Goal: Task Accomplishment & Management: Manage account settings

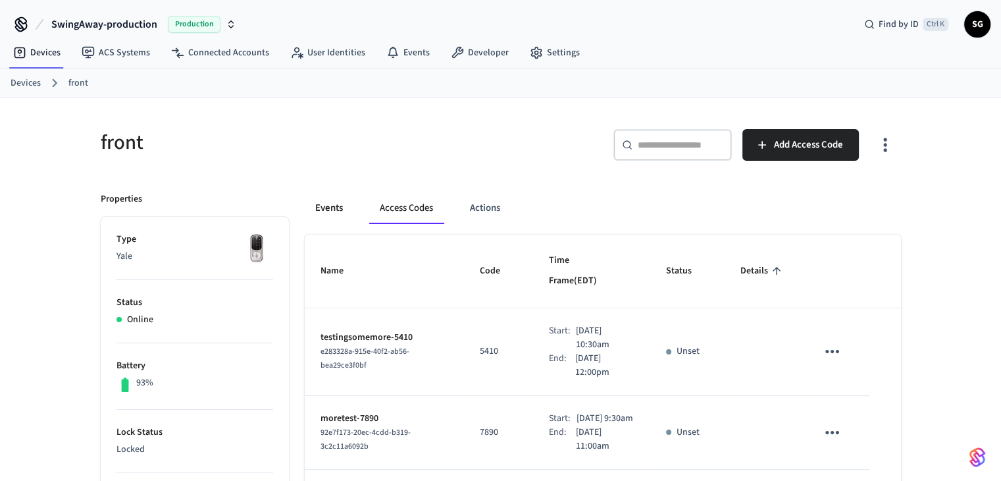
click at [313, 199] on button "Events" at bounding box center [329, 208] width 49 height 32
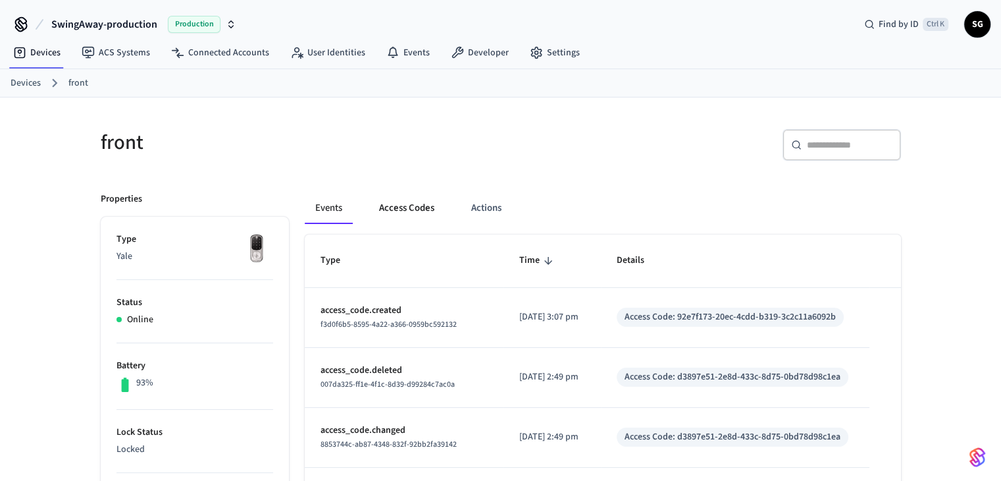
click at [419, 205] on button "Access Codes" at bounding box center [407, 208] width 76 height 32
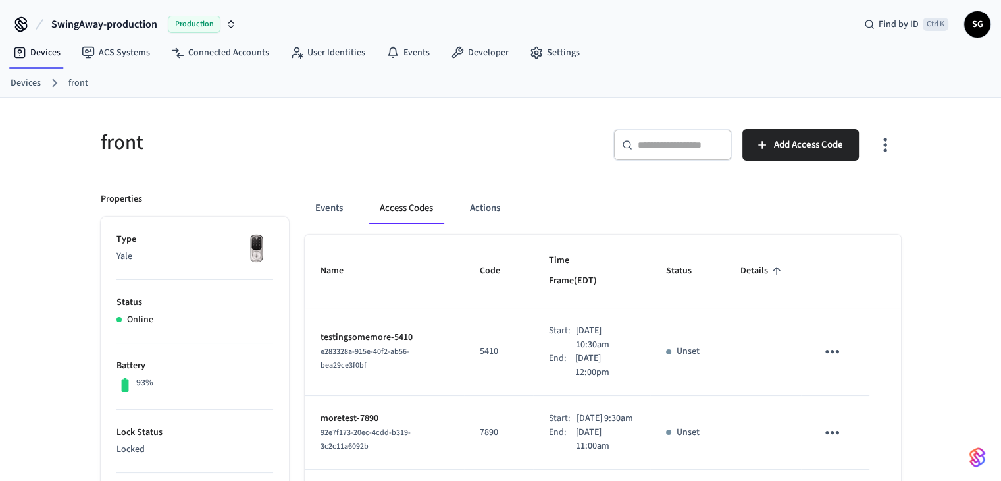
click at [480, 344] on p "5410" at bounding box center [499, 351] width 38 height 14
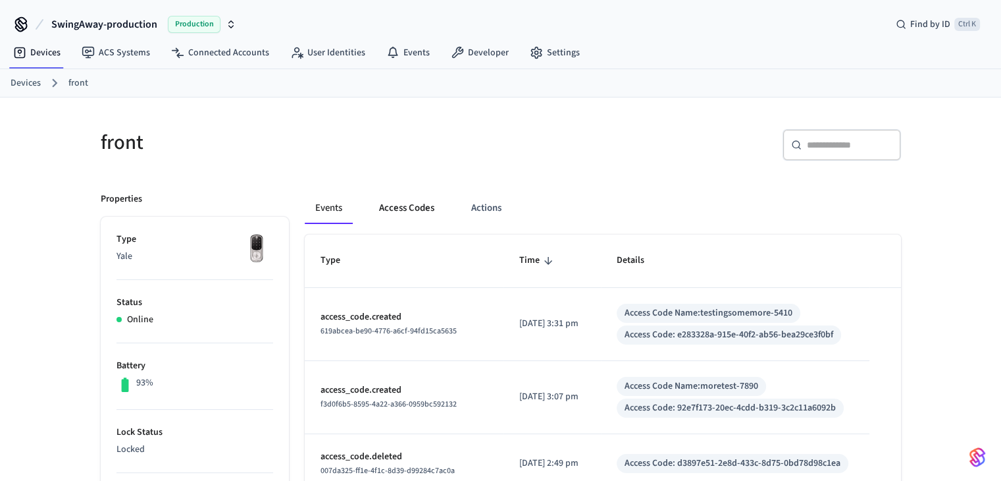
click at [429, 207] on button "Access Codes" at bounding box center [407, 208] width 76 height 32
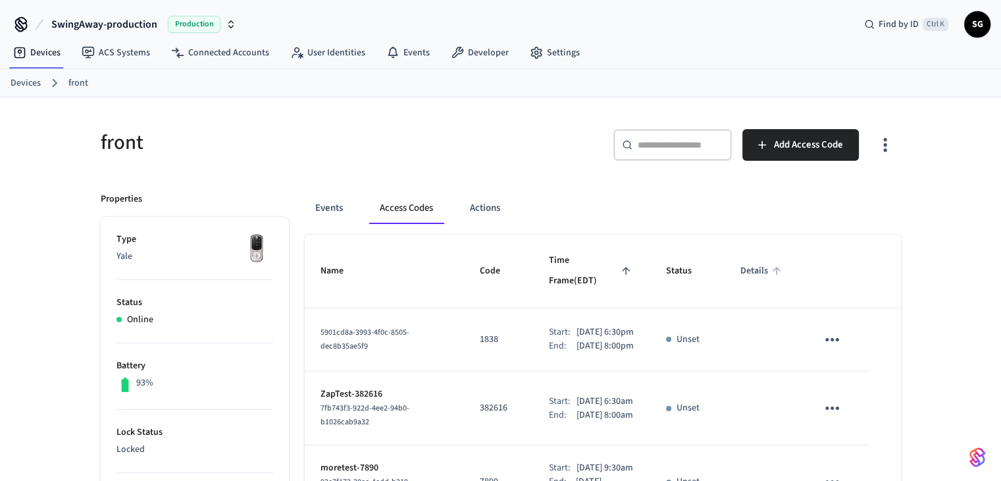
click at [769, 264] on span "Details" at bounding box center [763, 271] width 45 height 20
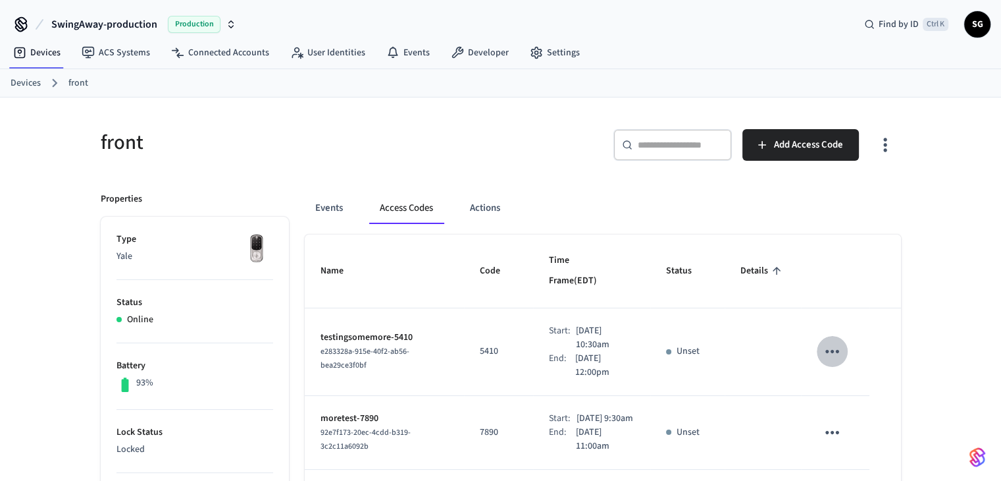
click at [829, 341] on icon "sticky table" at bounding box center [832, 351] width 20 height 20
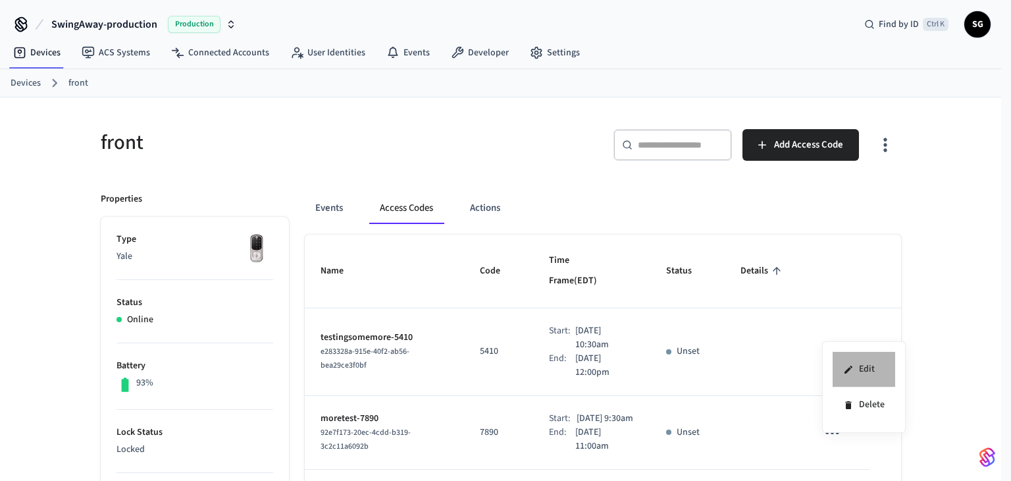
click at [854, 361] on li "Edit" at bounding box center [864, 370] width 63 height 36
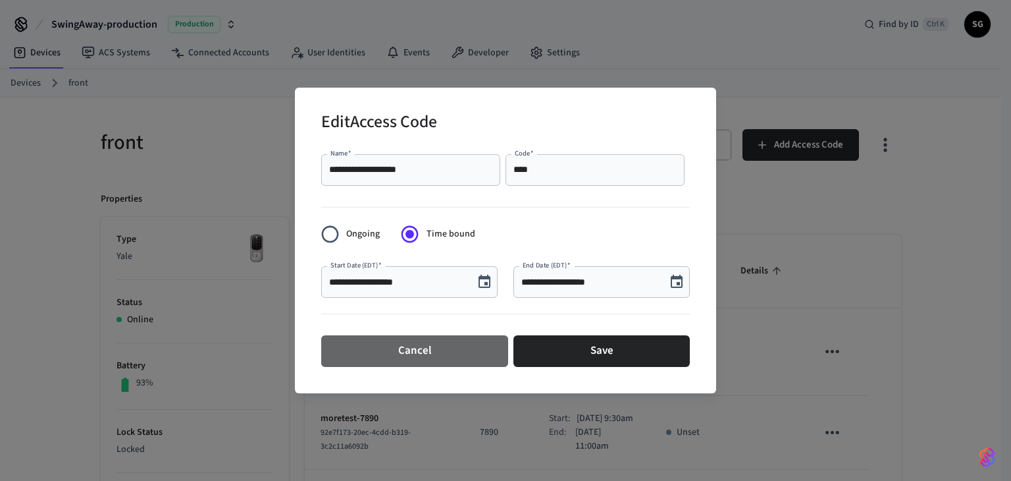
click at [426, 348] on button "Cancel" at bounding box center [414, 351] width 187 height 32
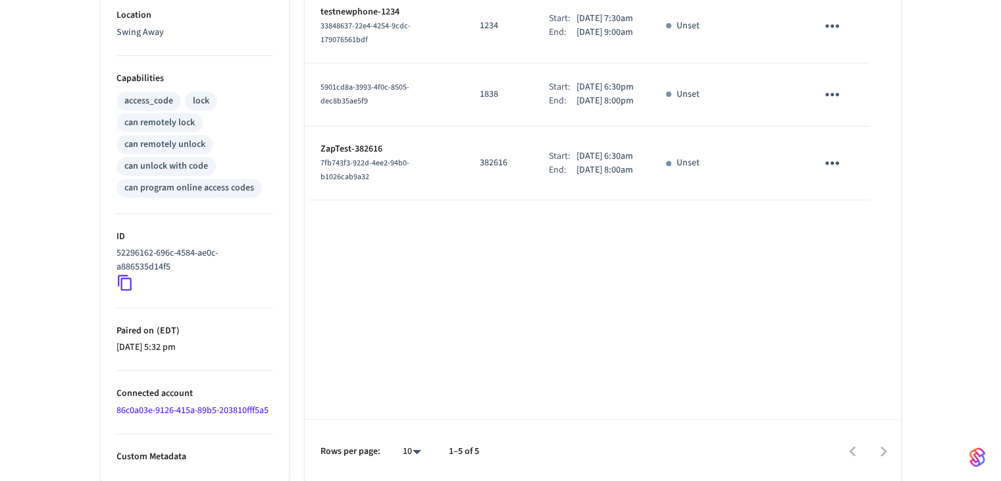
scroll to position [481, 0]
click at [259, 409] on link "86c0a03e-9126-415a-89b5-203810fff5a5" at bounding box center [193, 409] width 152 height 13
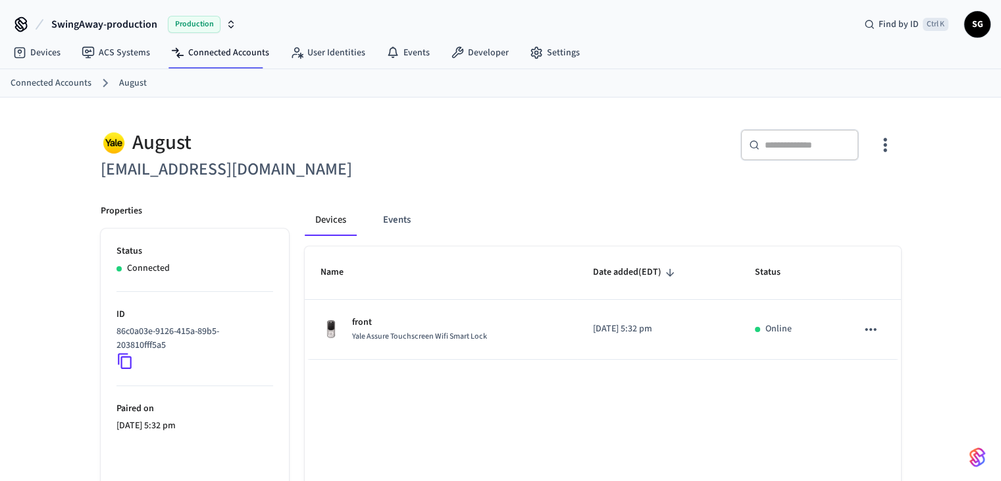
scroll to position [101, 0]
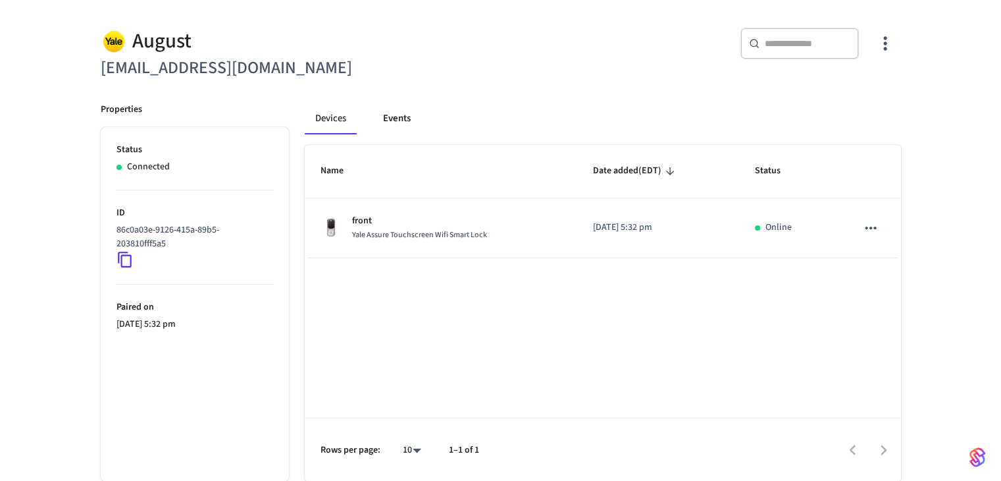
click at [395, 123] on button "Events" at bounding box center [397, 119] width 49 height 32
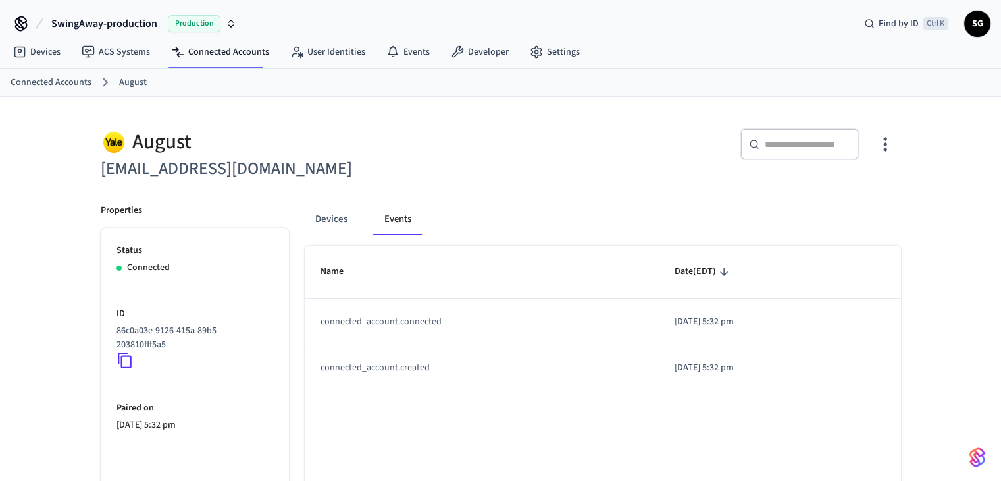
scroll to position [0, 0]
click at [19, 51] on icon at bounding box center [19, 52] width 13 height 13
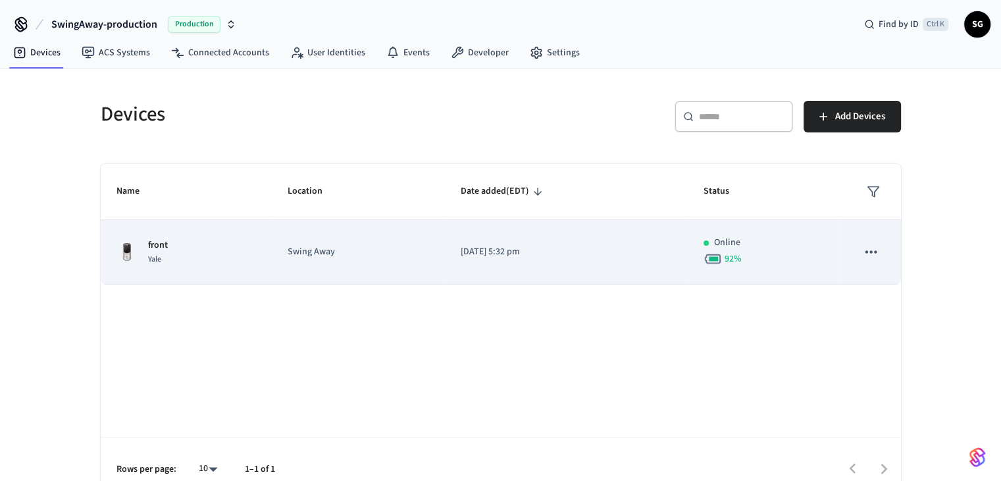
click at [253, 272] on td "front Yale" at bounding box center [187, 252] width 172 height 65
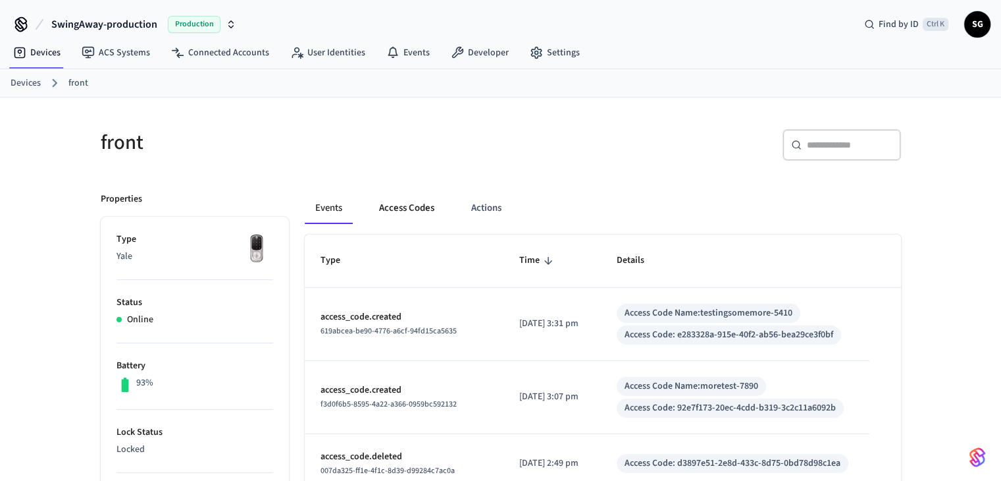
click at [384, 202] on button "Access Codes" at bounding box center [407, 208] width 76 height 32
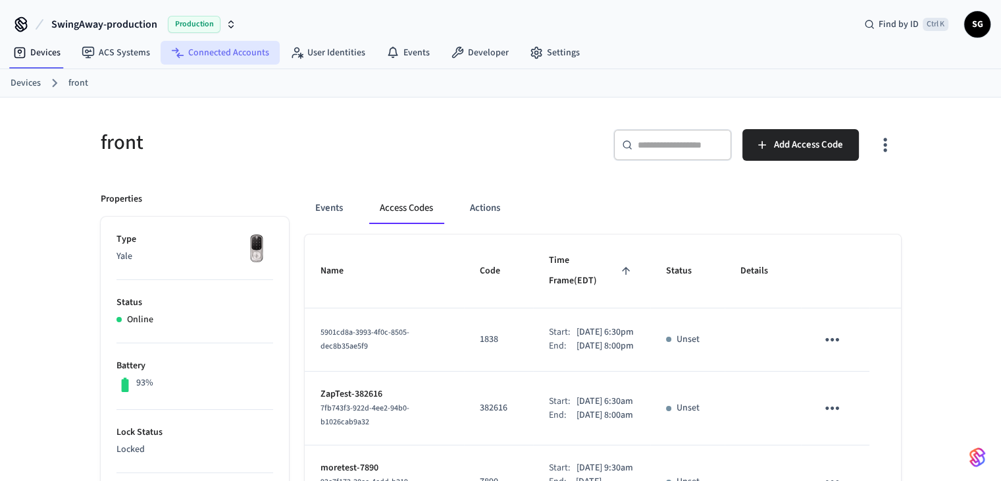
click at [260, 49] on link "Connected Accounts" at bounding box center [220, 53] width 119 height 24
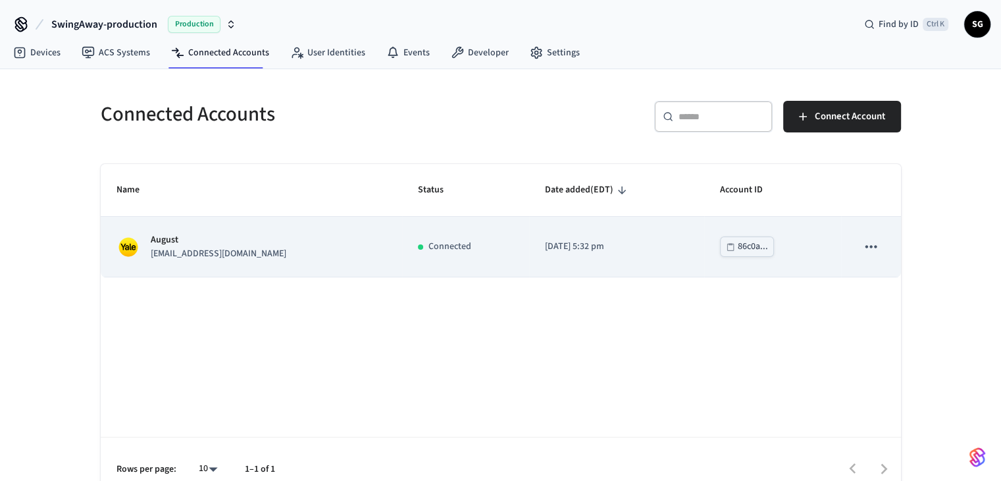
click at [204, 247] on p "golf@swingawaygolfclub.com" at bounding box center [219, 254] width 136 height 14
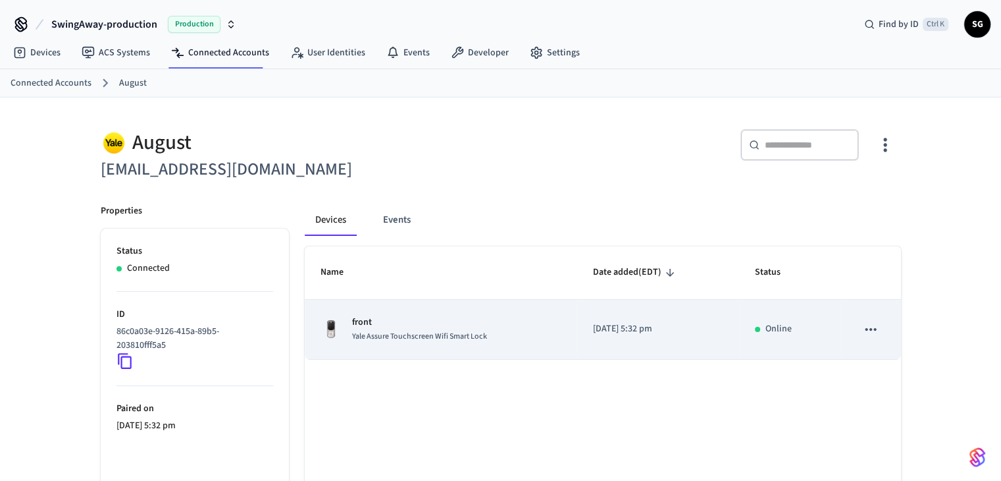
click at [387, 332] on span "Yale Assure Touchscreen Wifi Smart Lock" at bounding box center [419, 335] width 135 height 11
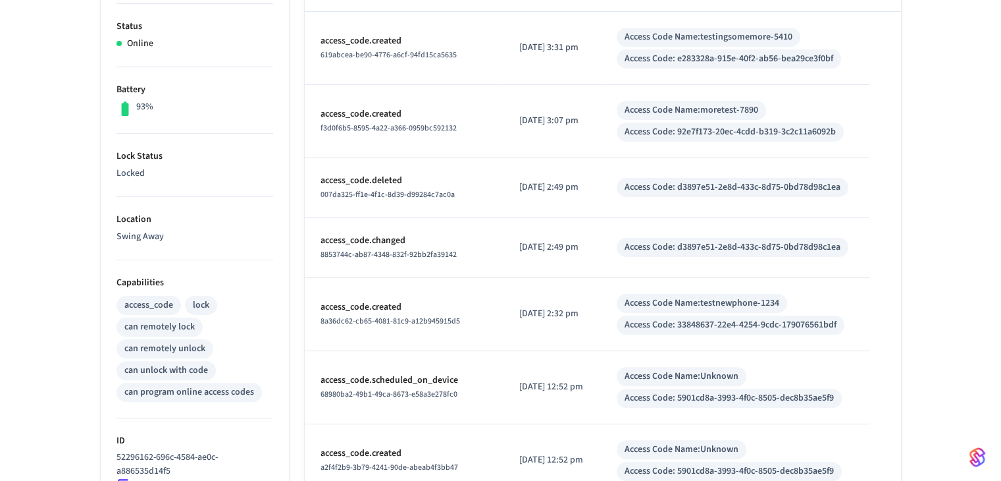
scroll to position [66, 0]
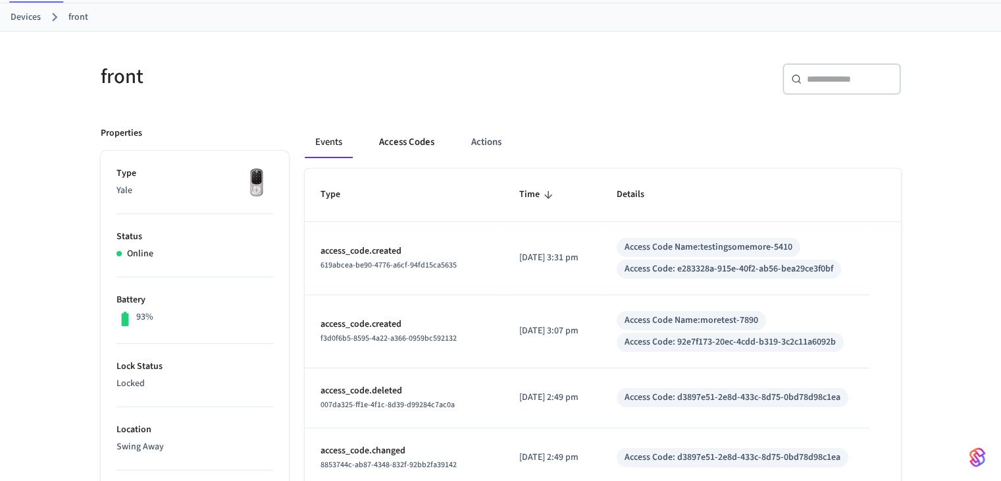
click at [403, 140] on button "Access Codes" at bounding box center [407, 142] width 76 height 32
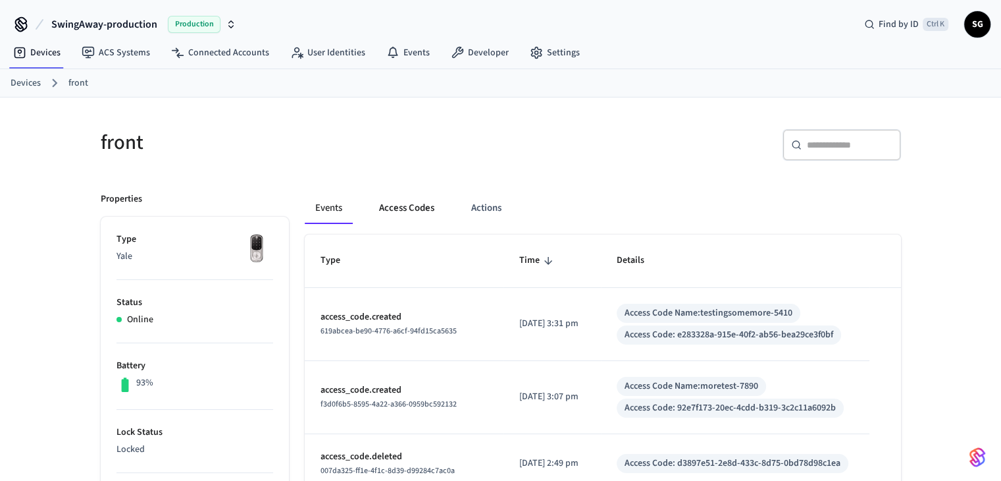
click at [384, 209] on button "Access Codes" at bounding box center [407, 208] width 76 height 32
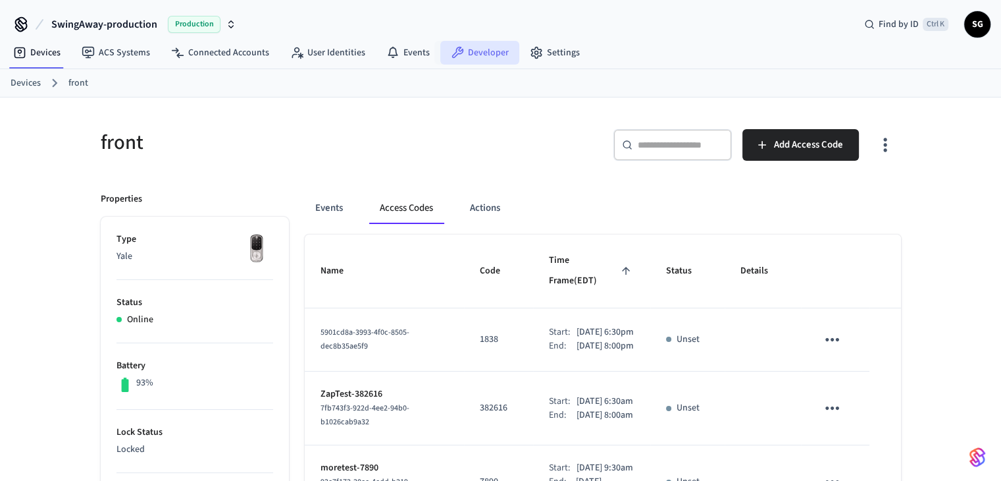
click at [474, 51] on link "Developer" at bounding box center [479, 53] width 79 height 24
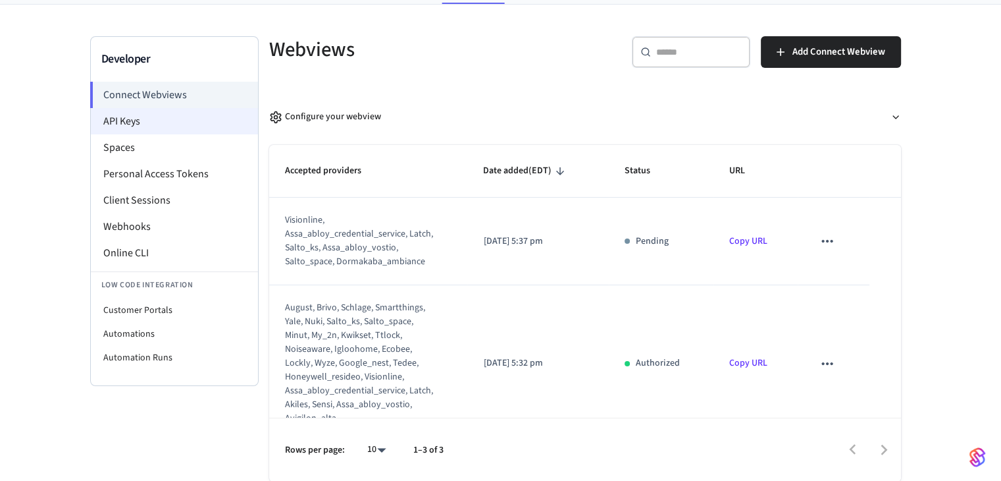
click at [149, 112] on li "API Keys" at bounding box center [174, 121] width 167 height 26
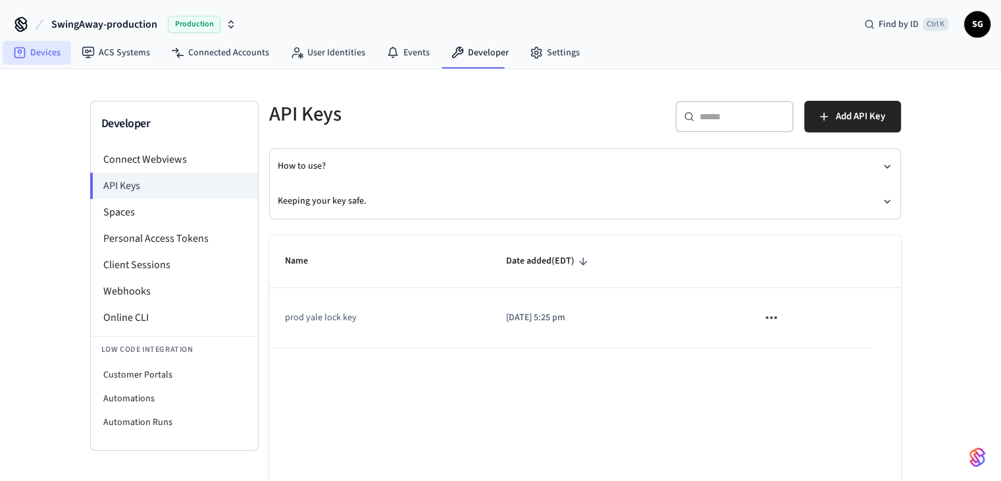
click at [59, 49] on link "Devices" at bounding box center [37, 53] width 68 height 24
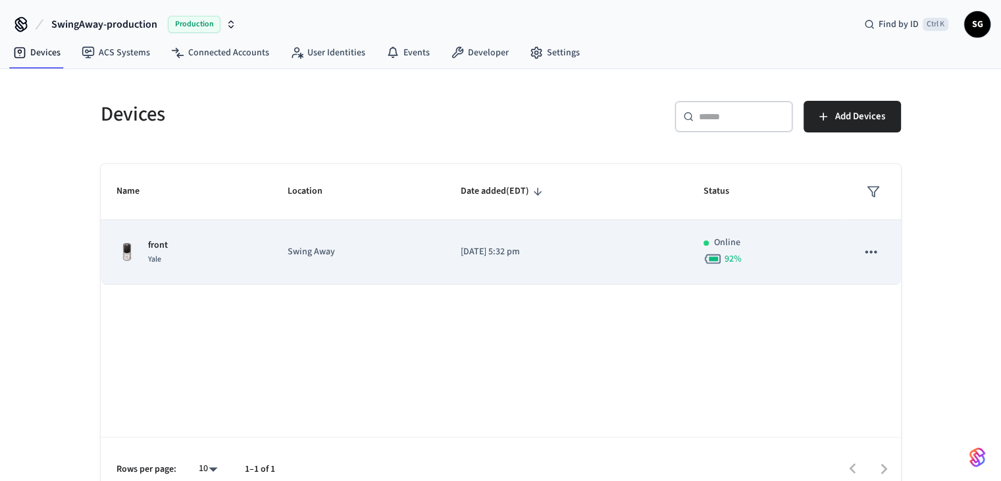
click at [325, 257] on p "Swing Away" at bounding box center [359, 252] width 142 height 14
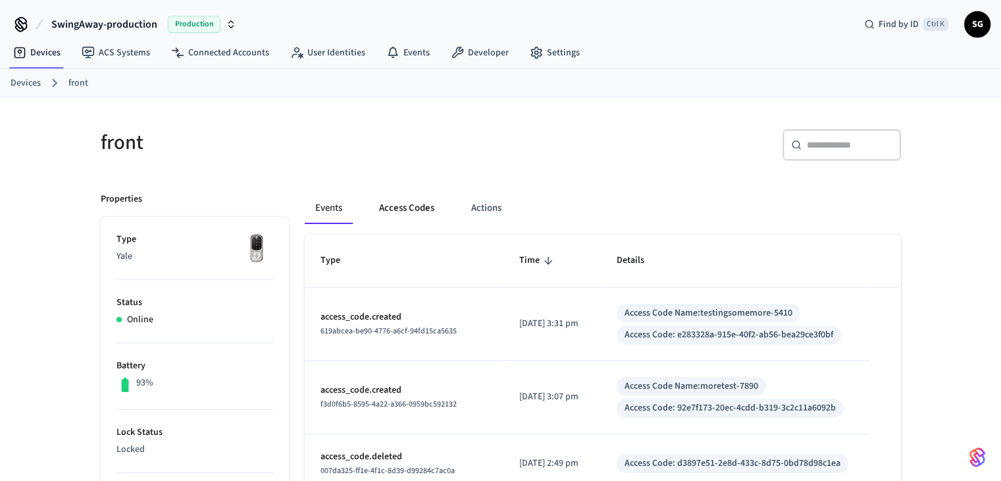
click at [411, 213] on button "Access Codes" at bounding box center [407, 208] width 76 height 32
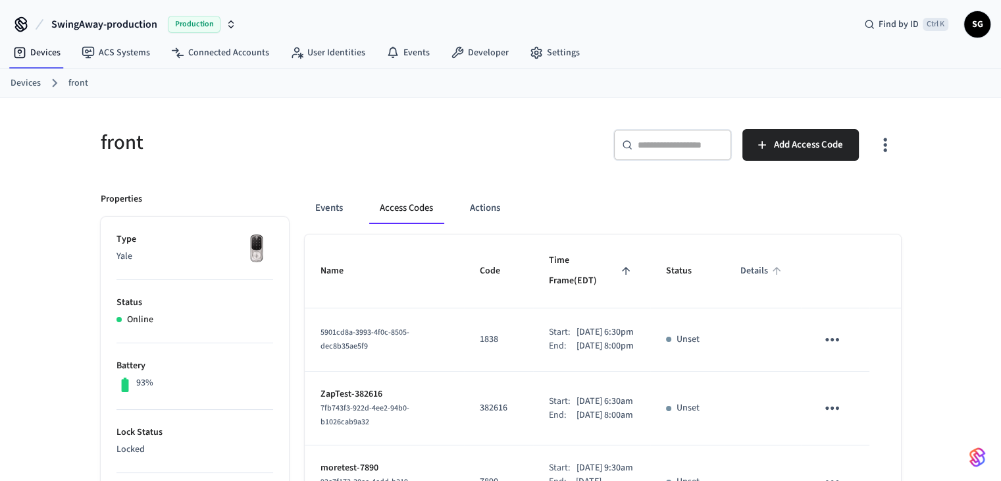
click at [742, 262] on span "Details" at bounding box center [763, 271] width 45 height 20
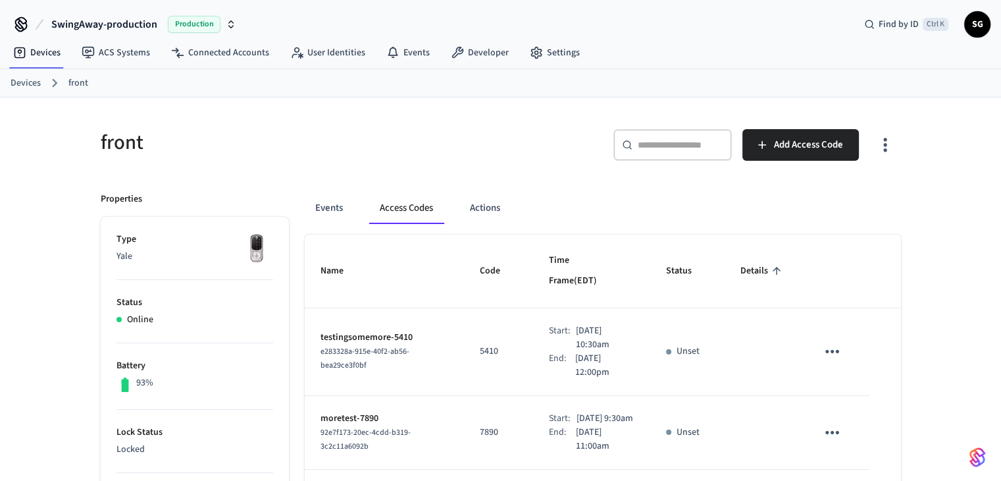
click at [756, 261] on span "Details" at bounding box center [763, 271] width 45 height 20
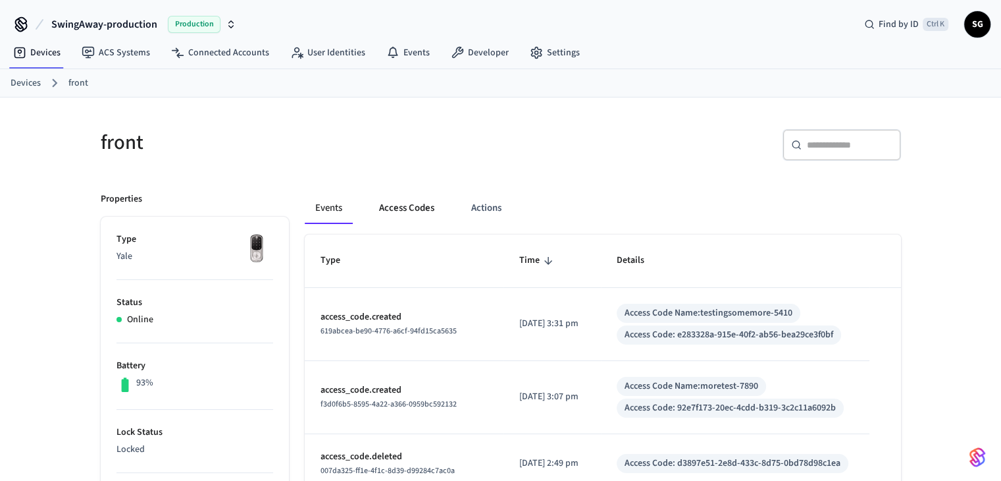
click at [411, 203] on button "Access Codes" at bounding box center [407, 208] width 76 height 32
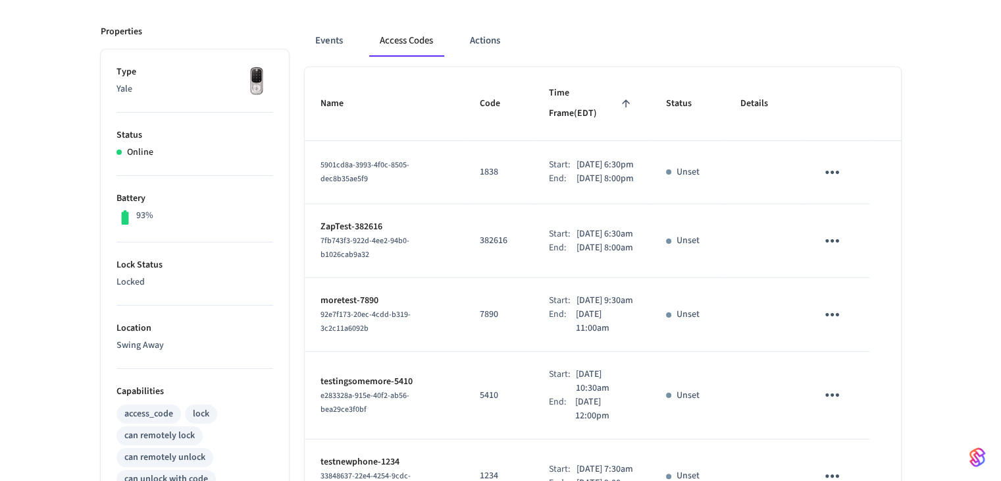
scroll to position [197, 0]
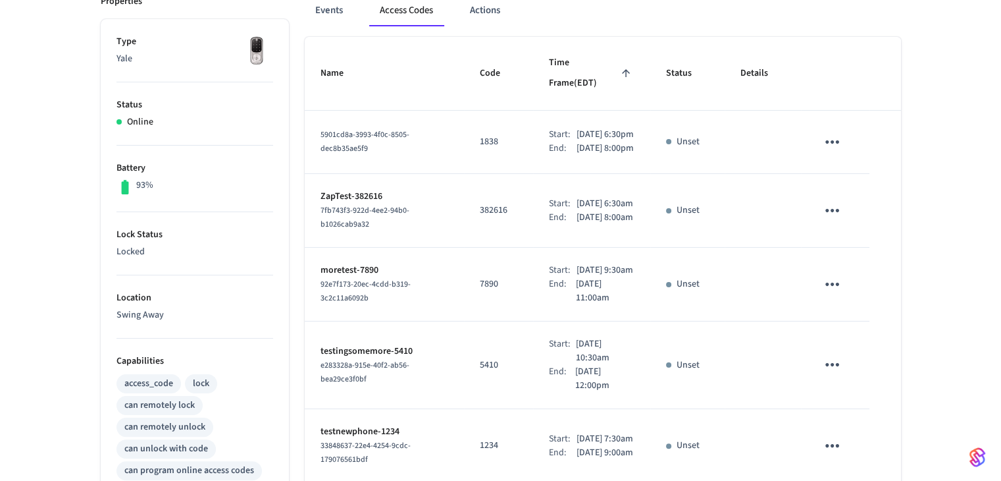
click at [369, 358] on p "testingsomemore-5410" at bounding box center [385, 351] width 128 height 14
drag, startPoint x: 367, startPoint y: 380, endPoint x: 723, endPoint y: 404, distance: 356.9
click at [369, 358] on p "testingsomemore-5410" at bounding box center [385, 351] width 128 height 14
click at [581, 365] on p "[DATE] 10:30am" at bounding box center [604, 351] width 59 height 28
drag, startPoint x: 753, startPoint y: 57, endPoint x: 724, endPoint y: 86, distance: 40.5
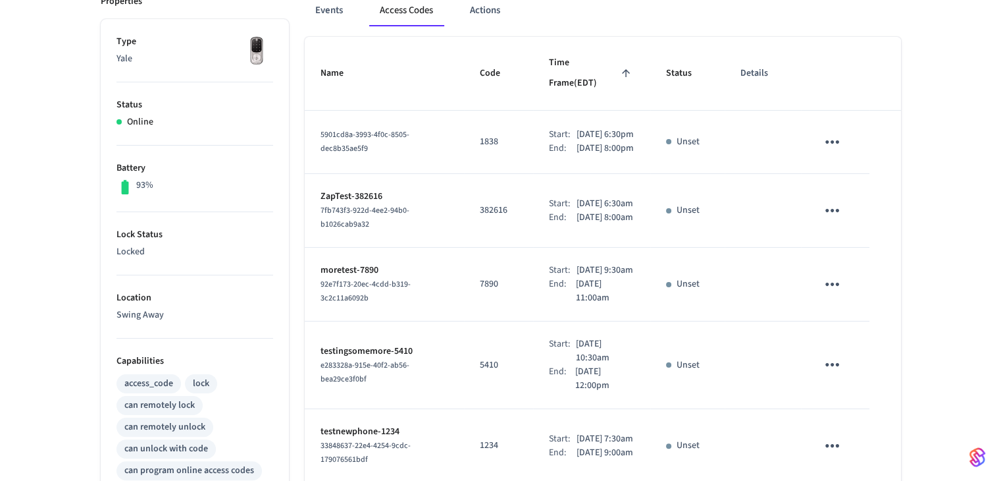
click at [753, 63] on span "Details" at bounding box center [763, 73] width 45 height 20
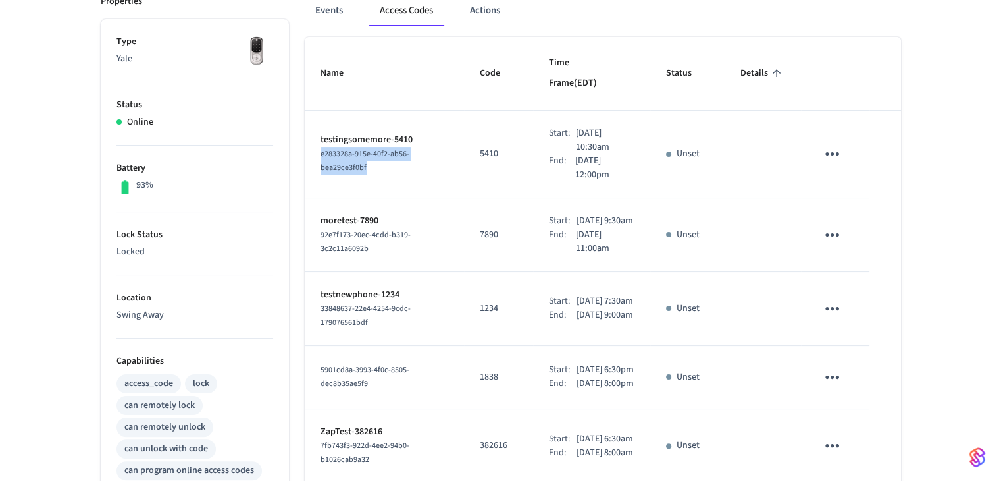
drag, startPoint x: 357, startPoint y: 144, endPoint x: 383, endPoint y: 160, distance: 30.5
click at [321, 147] on div "e283328a-915e-40f2-ab56-bea29ce3f0bf" at bounding box center [385, 161] width 128 height 28
click at [464, 155] on td "5410" at bounding box center [498, 155] width 69 height 88
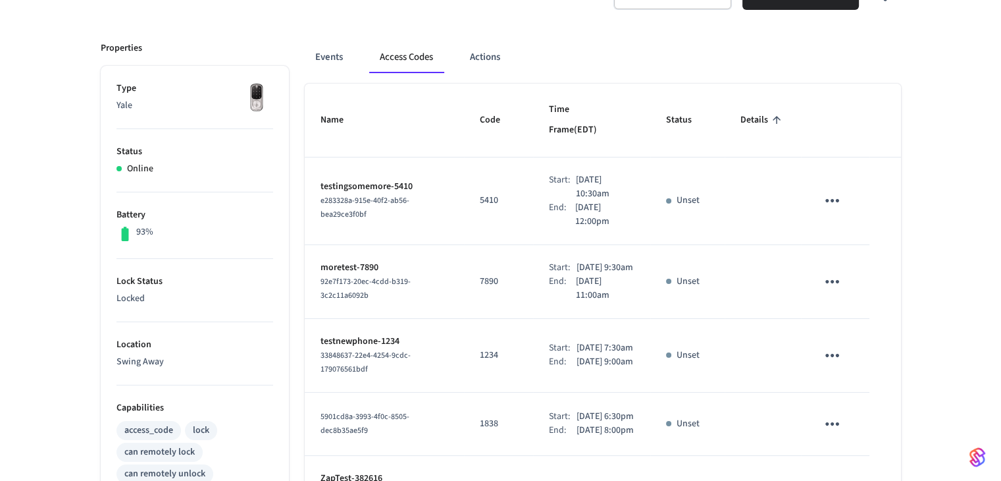
scroll to position [132, 0]
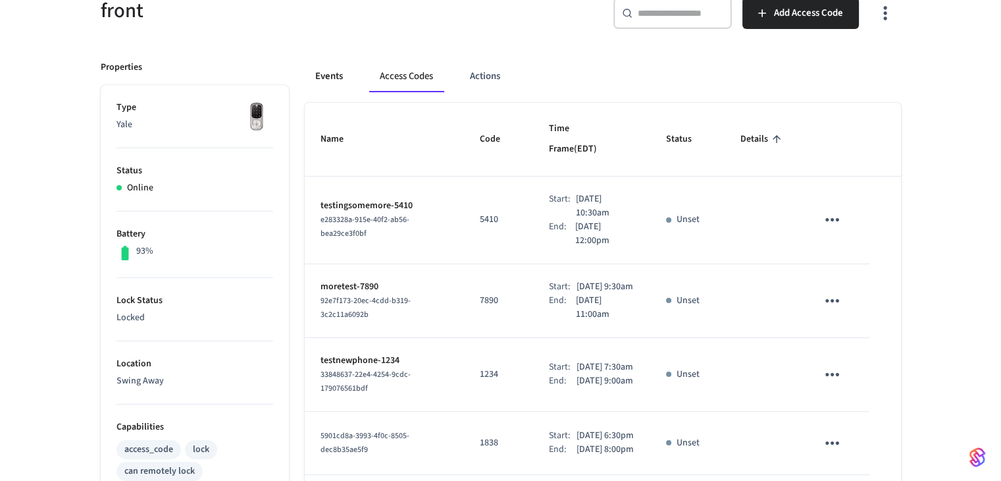
drag, startPoint x: 329, startPoint y: 82, endPoint x: 337, endPoint y: 85, distance: 8.3
click at [330, 82] on button "Events" at bounding box center [329, 77] width 49 height 32
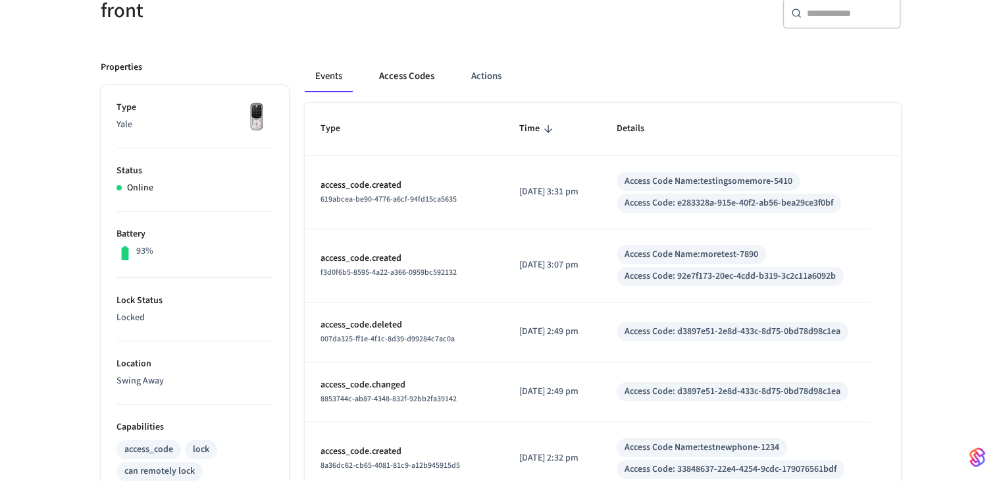
drag, startPoint x: 406, startPoint y: 81, endPoint x: 438, endPoint y: 81, distance: 32.3
click at [408, 81] on button "Access Codes" at bounding box center [407, 77] width 76 height 32
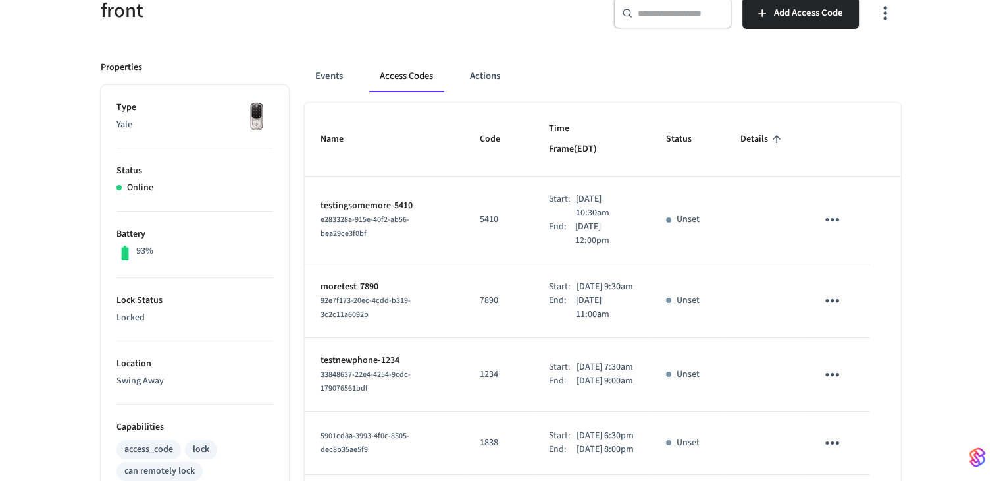
click at [337, 29] on div "front" at bounding box center [289, 11] width 408 height 58
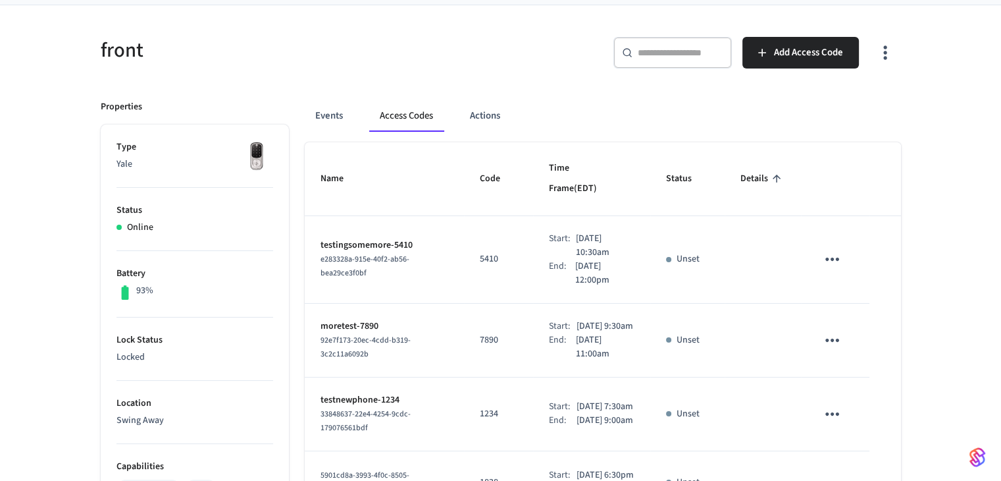
scroll to position [0, 0]
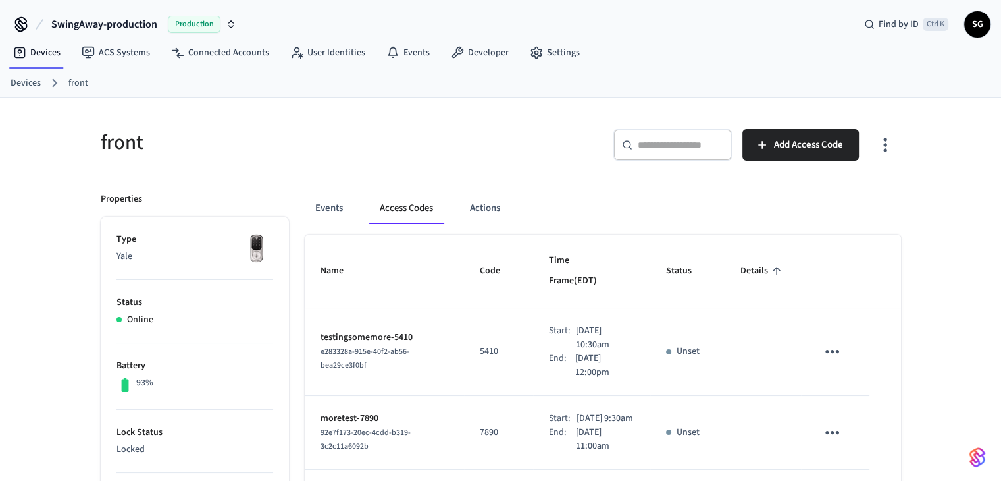
drag, startPoint x: 26, startPoint y: 80, endPoint x: 32, endPoint y: 59, distance: 21.9
click at [25, 80] on link "Devices" at bounding box center [26, 83] width 30 height 14
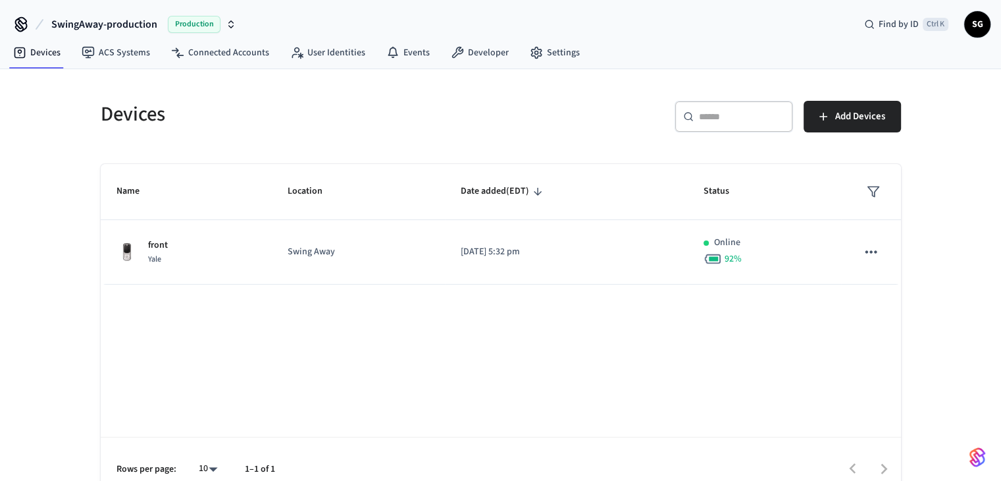
click at [117, 21] on span "SwingAway-production" at bounding box center [104, 24] width 106 height 16
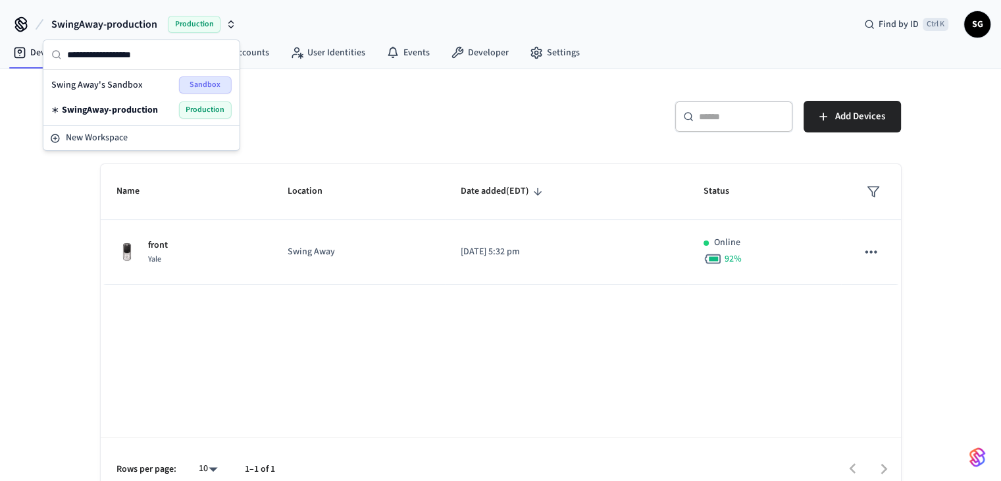
click at [121, 106] on span "SwingAway-production" at bounding box center [110, 109] width 96 height 13
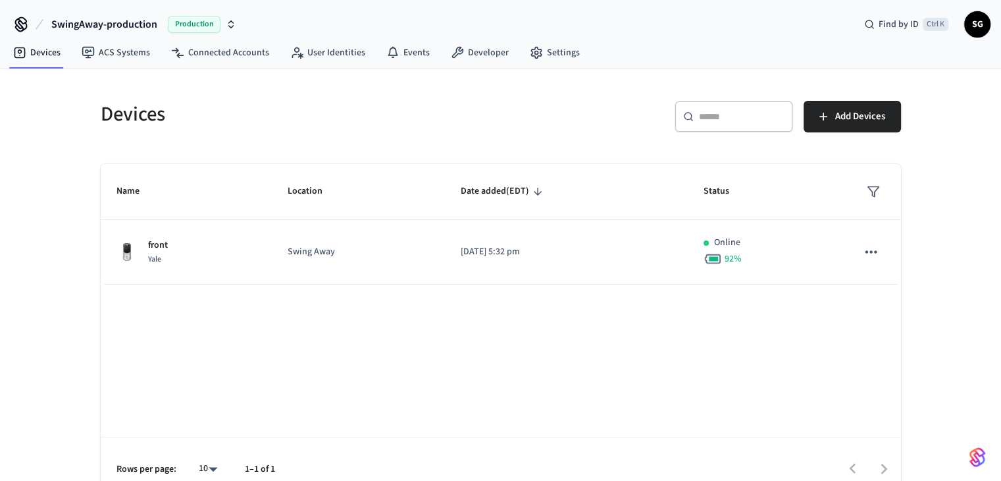
drag, startPoint x: 324, startPoint y: 96, endPoint x: 273, endPoint y: 76, distance: 55.3
click at [320, 93] on div "Devices" at bounding box center [289, 114] width 408 height 58
click at [199, 47] on link "Connected Accounts" at bounding box center [220, 53] width 119 height 24
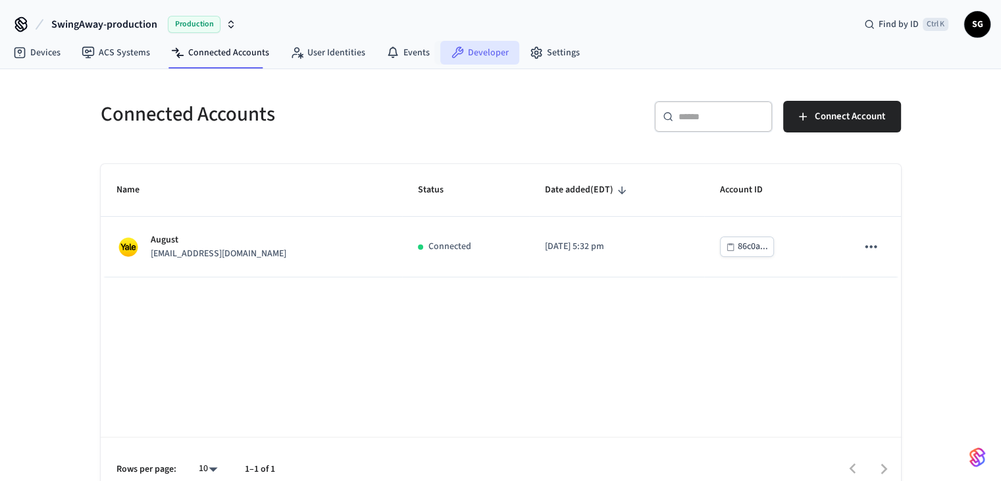
click at [467, 48] on link "Developer" at bounding box center [479, 53] width 79 height 24
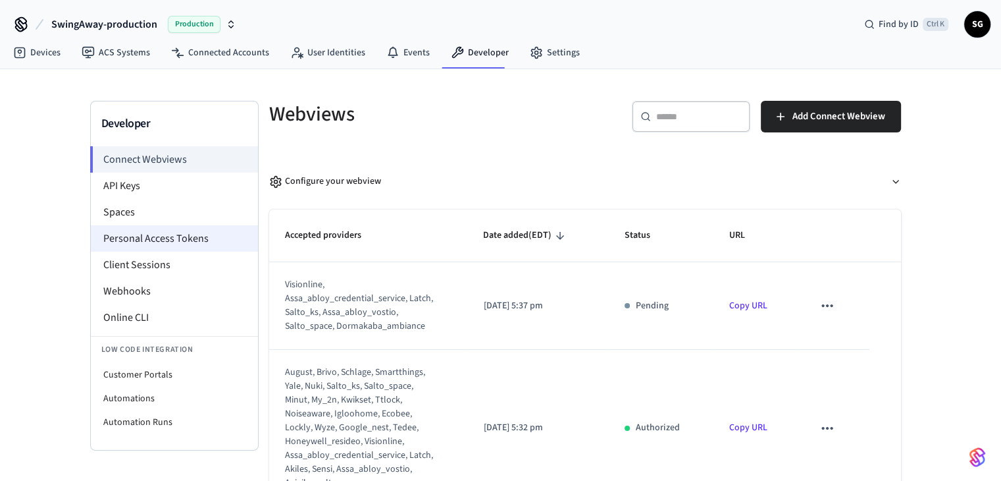
click at [197, 240] on li "Personal Access Tokens" at bounding box center [174, 238] width 167 height 26
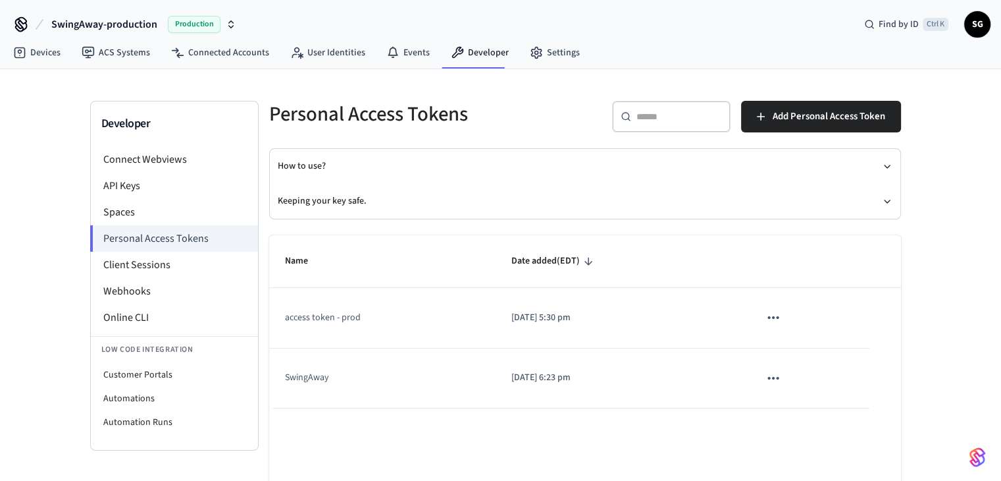
click at [569, 314] on p "2025/08/04 at 5:30 pm" at bounding box center [619, 318] width 217 height 14
click at [342, 324] on td "access token - prod" at bounding box center [382, 318] width 227 height 60
click at [132, 206] on li "Spaces" at bounding box center [174, 212] width 167 height 26
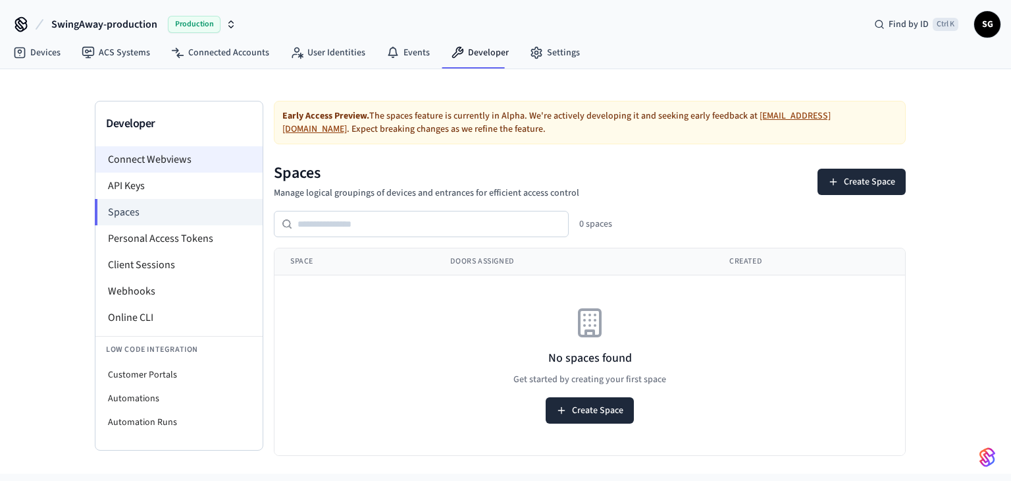
click at [161, 155] on li "Connect Webviews" at bounding box center [178, 159] width 167 height 26
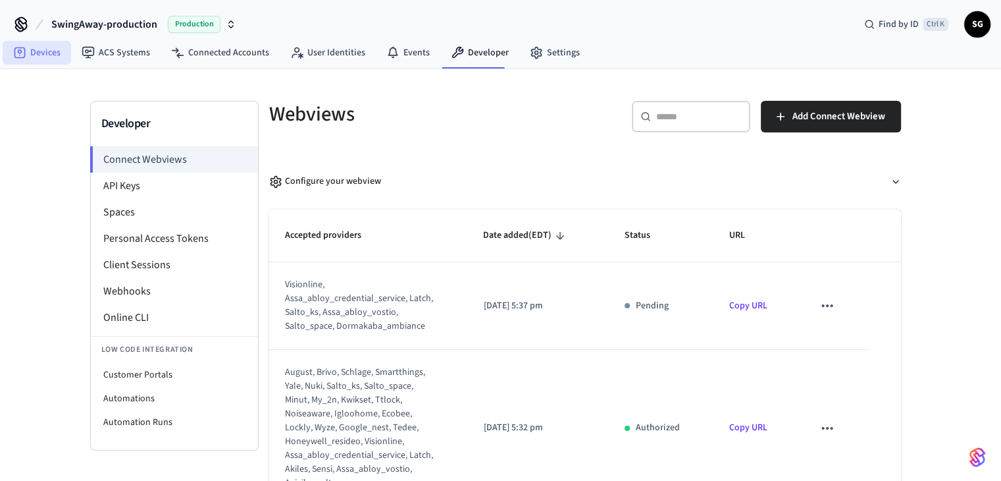
click at [49, 56] on link "Devices" at bounding box center [37, 53] width 68 height 24
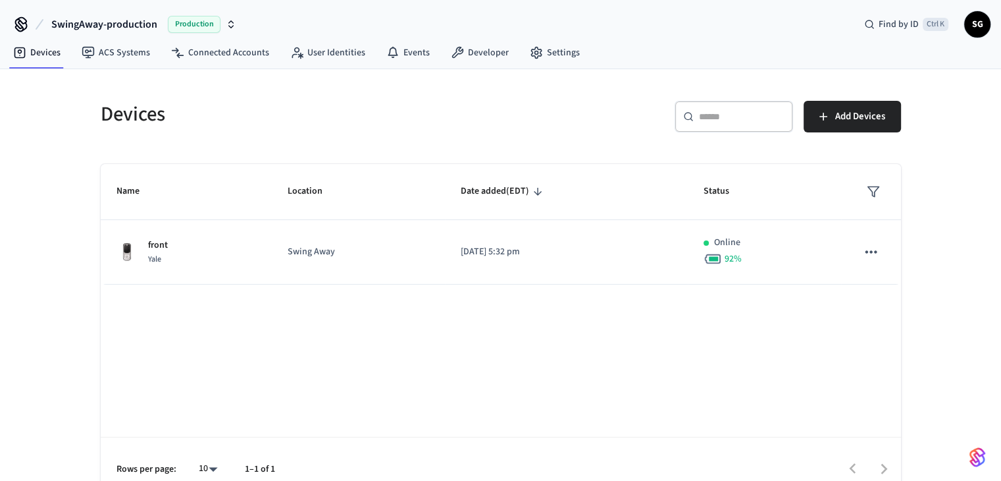
click at [331, 114] on h5 "Devices" at bounding box center [297, 114] width 392 height 27
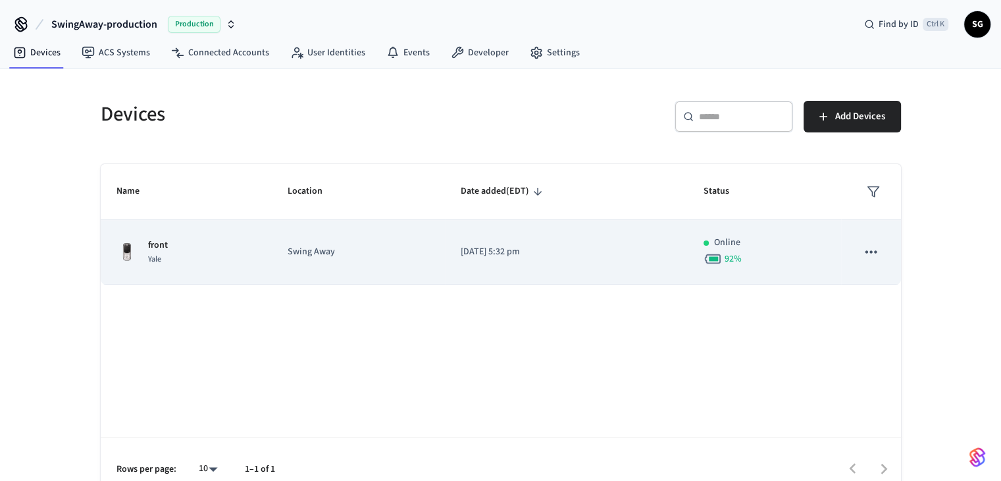
click at [265, 225] on td "front Yale" at bounding box center [187, 252] width 172 height 65
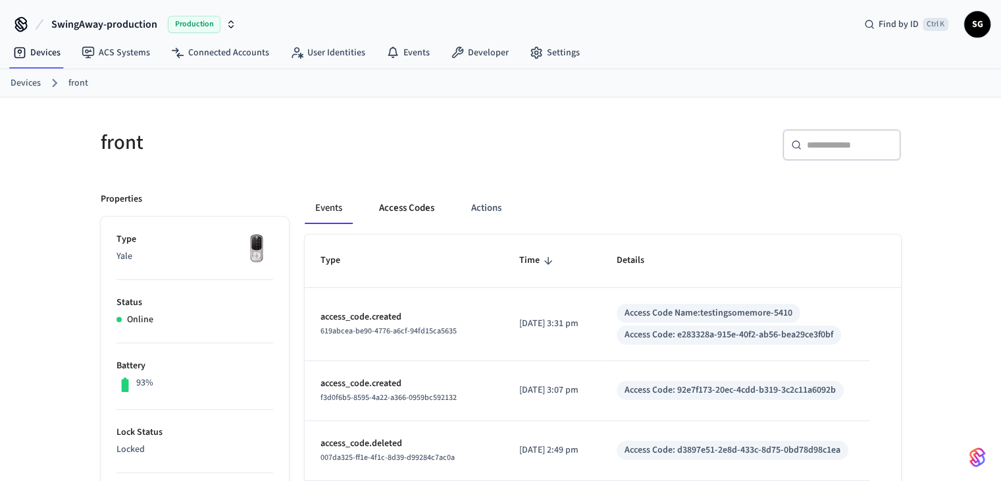
click at [402, 198] on button "Access Codes" at bounding box center [407, 208] width 76 height 32
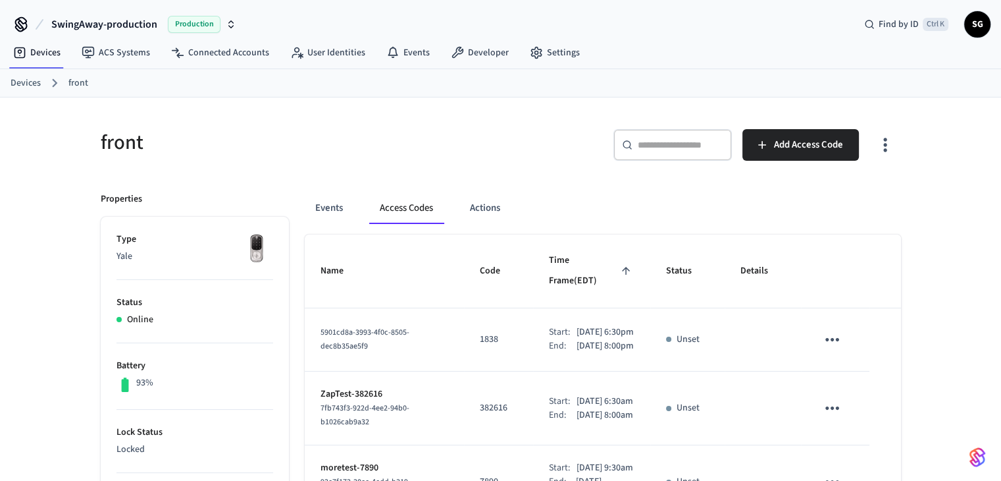
scroll to position [132, 0]
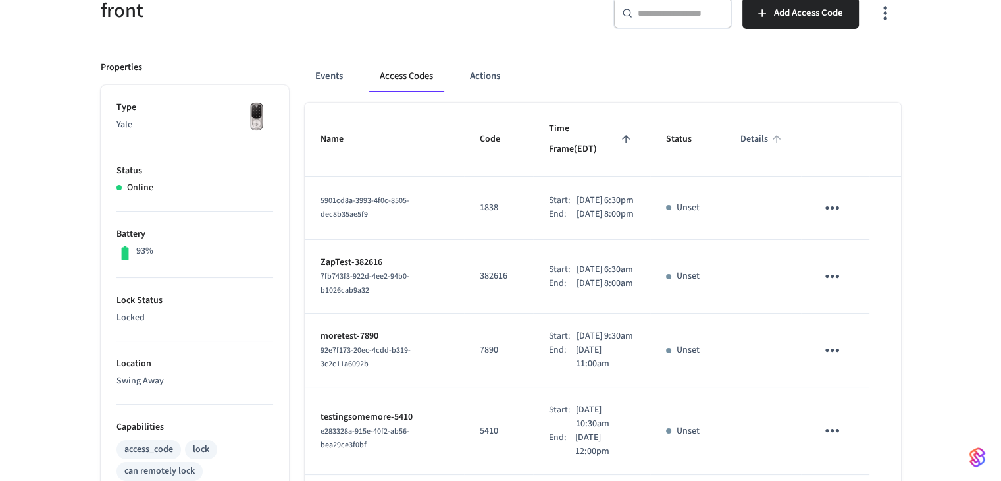
click at [754, 132] on span "Details" at bounding box center [763, 139] width 45 height 20
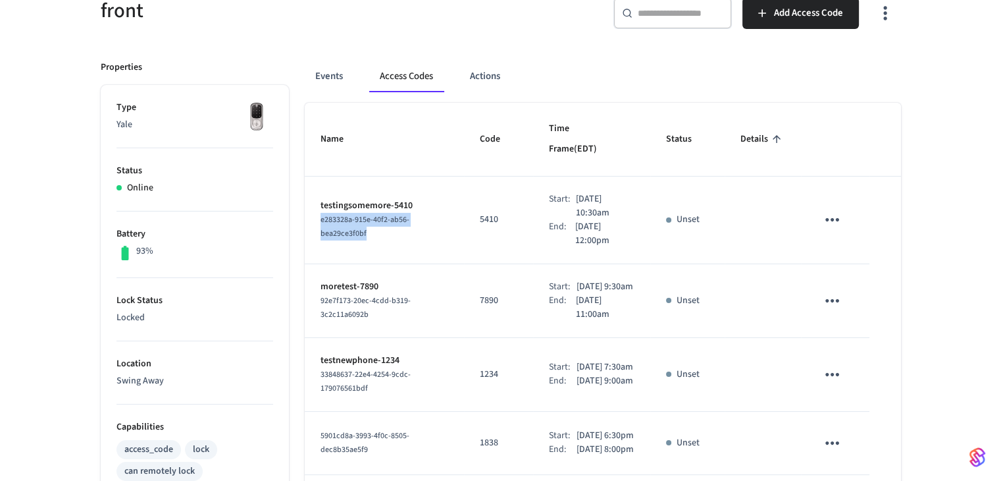
drag, startPoint x: 367, startPoint y: 216, endPoint x: 319, endPoint y: 203, distance: 49.8
click at [319, 203] on td "testingsomemore-5410 e283328a-915e-40f2-ab56-bea29ce3f0bf" at bounding box center [385, 220] width 160 height 88
copy span "e283328a-915e-40f2-ab56-bea29ce3f0bf"
click at [393, 217] on div "e283328a-915e-40f2-ab56-bea29ce3f0bf" at bounding box center [385, 227] width 128 height 28
drag, startPoint x: 344, startPoint y: 293, endPoint x: 320, endPoint y: 284, distance: 25.4
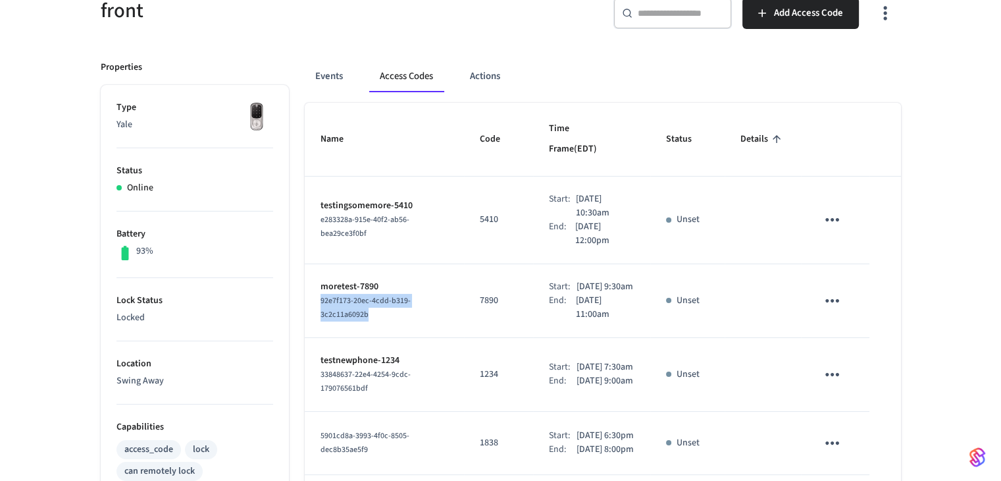
click at [321, 294] on div "92e7f173-20ec-4cdd-b319-3c2c11a6092b" at bounding box center [385, 308] width 128 height 28
copy span "92e7f173-20ec-4cdd-b319-3c2c11a6092b"
click at [337, 295] on span "92e7f173-20ec-4cdd-b319-3c2c11a6092b" at bounding box center [366, 307] width 90 height 25
click at [771, 118] on th "Details" at bounding box center [763, 140] width 76 height 74
click at [764, 129] on span "Details" at bounding box center [763, 139] width 45 height 20
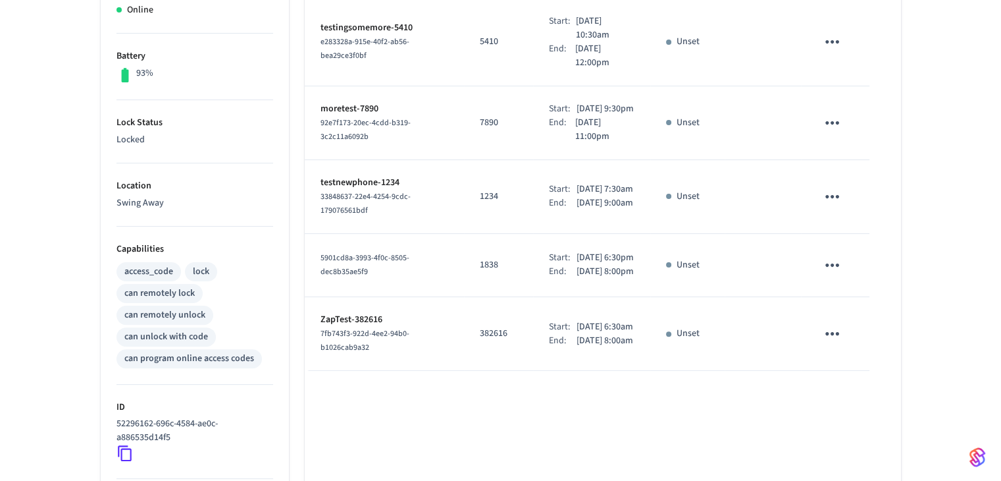
scroll to position [66, 0]
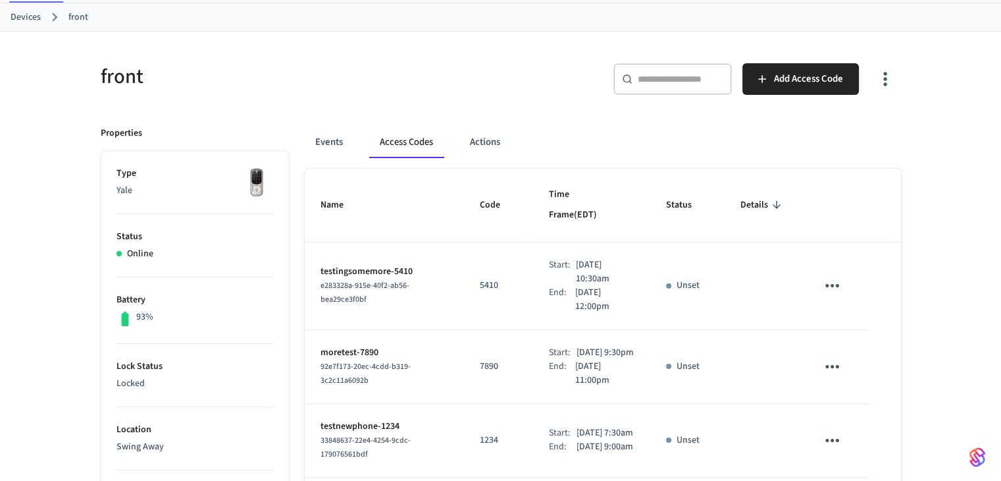
click at [756, 197] on span "Details" at bounding box center [763, 205] width 45 height 20
click at [758, 195] on span "Details" at bounding box center [763, 205] width 45 height 20
click at [757, 195] on span "Details" at bounding box center [763, 205] width 45 height 20
drag, startPoint x: 367, startPoint y: 276, endPoint x: 311, endPoint y: 271, distance: 56.9
click at [308, 271] on td "testingsomemore-5410 e283328a-915e-40f2-ab56-bea29ce3f0bf" at bounding box center [385, 286] width 160 height 88
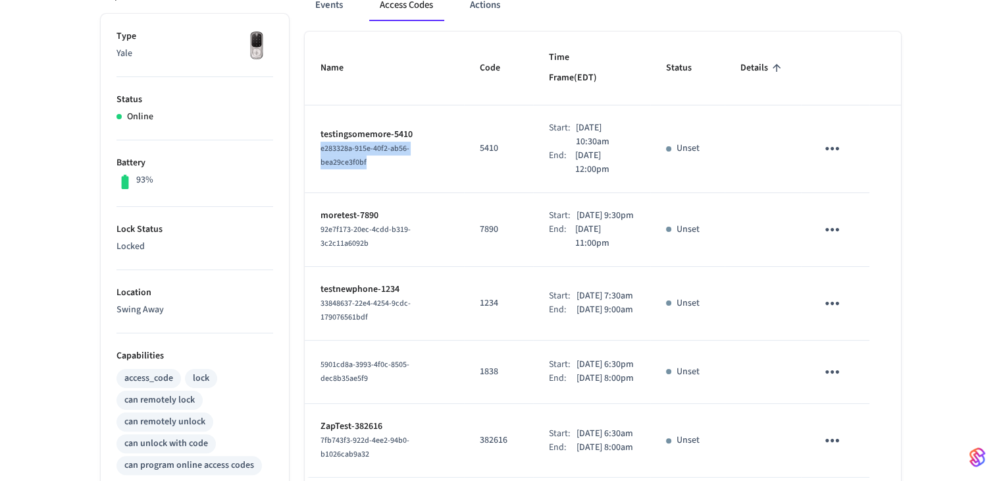
scroll to position [263, 0]
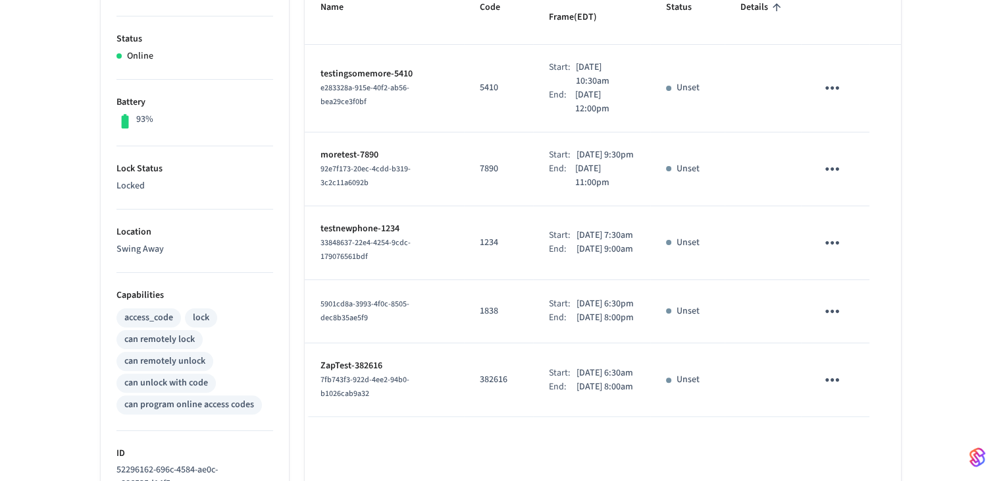
drag, startPoint x: 762, startPoint y: 107, endPoint x: 766, endPoint y: 113, distance: 7.7
click at [763, 106] on td "sticky table" at bounding box center [763, 89] width 76 height 88
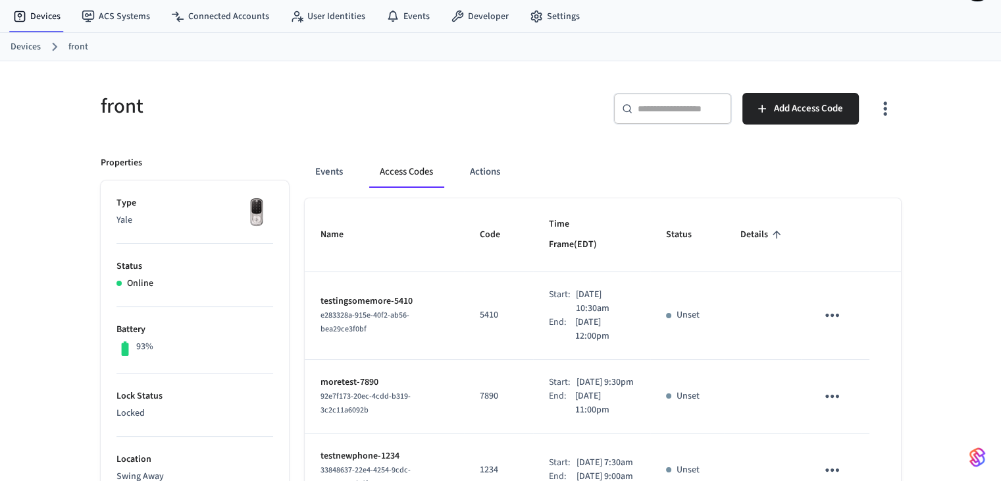
scroll to position [66, 0]
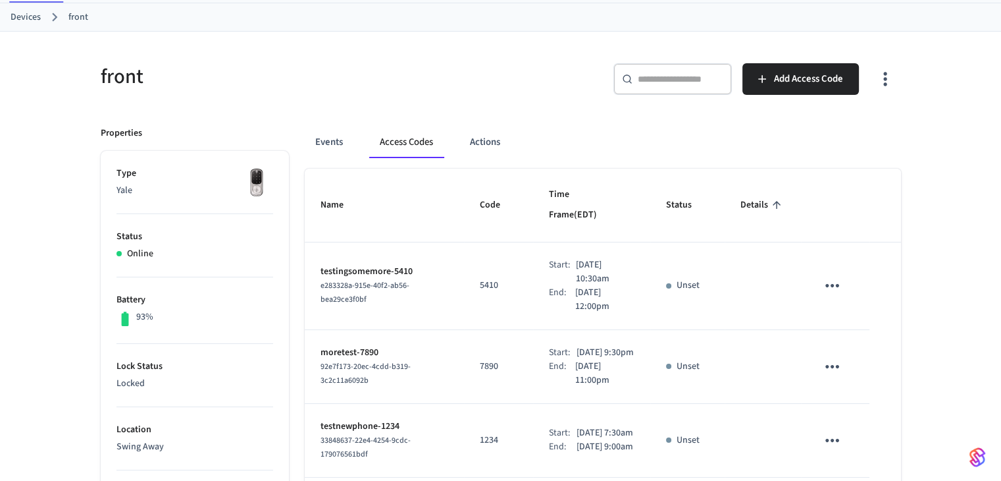
click at [515, 57] on div "​ ​ Add Access Code" at bounding box center [697, 76] width 408 height 58
